Goal: Task Accomplishment & Management: Manage account settings

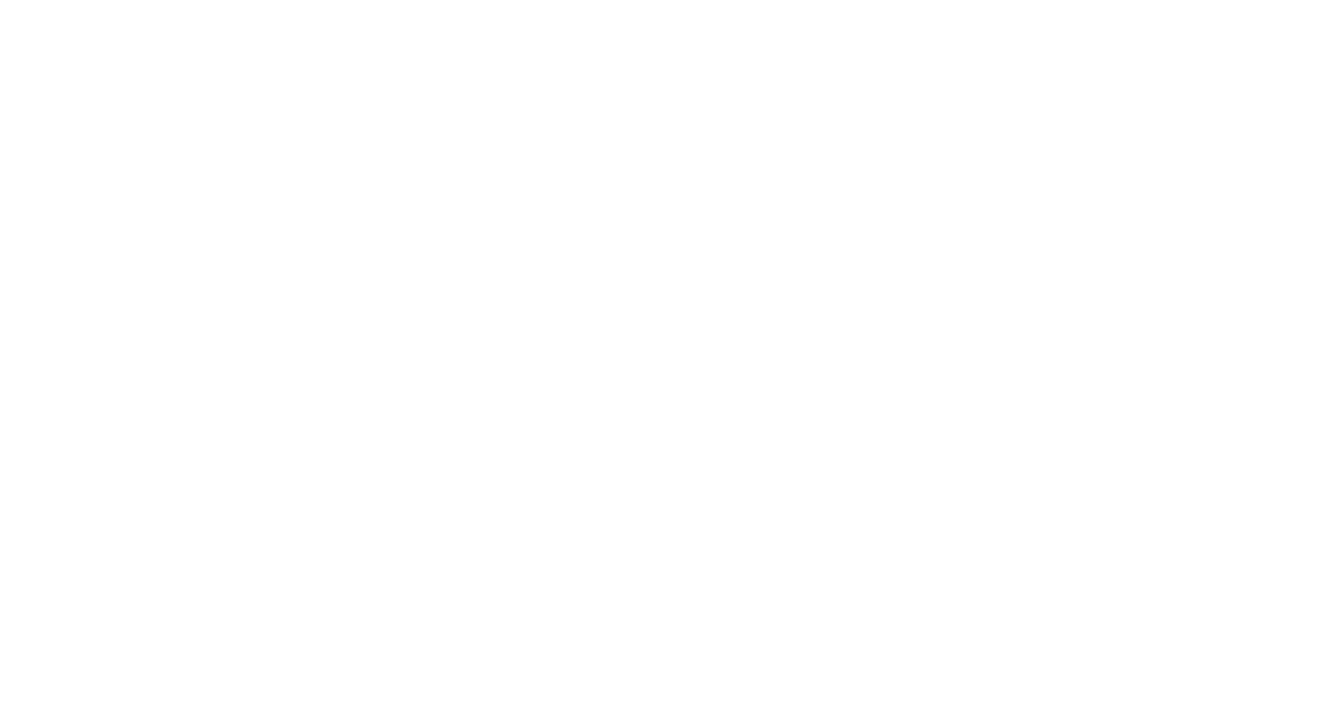
click at [746, 6] on html at bounding box center [663, 3] width 1326 height 6
